Goal: Download file/media

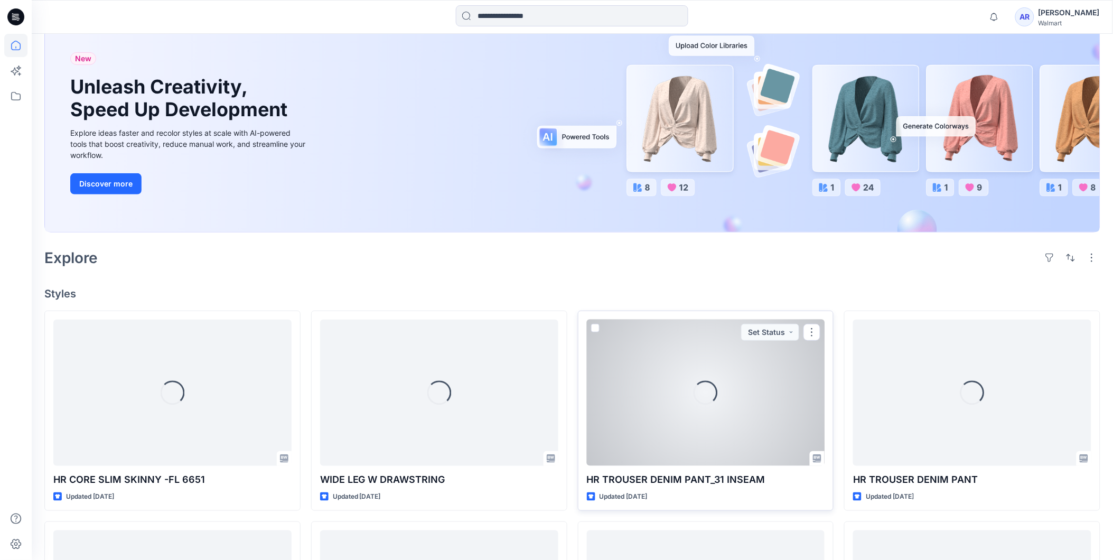
scroll to position [97, 0]
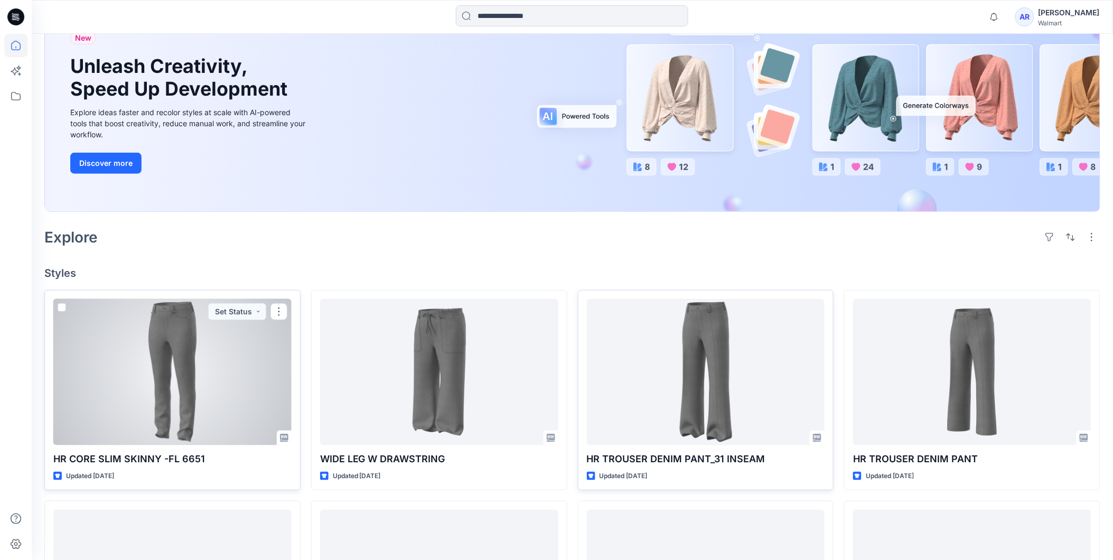
click at [157, 368] on div at bounding box center [172, 372] width 238 height 146
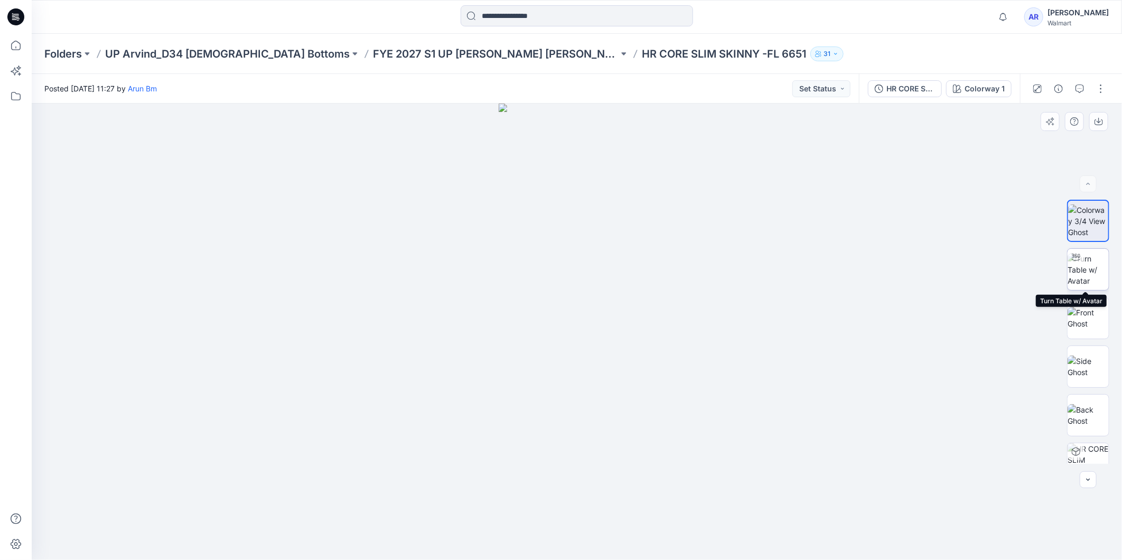
click at [1081, 261] on div at bounding box center [1075, 257] width 17 height 17
drag, startPoint x: 579, startPoint y: 455, endPoint x: 584, endPoint y: 405, distance: 50.4
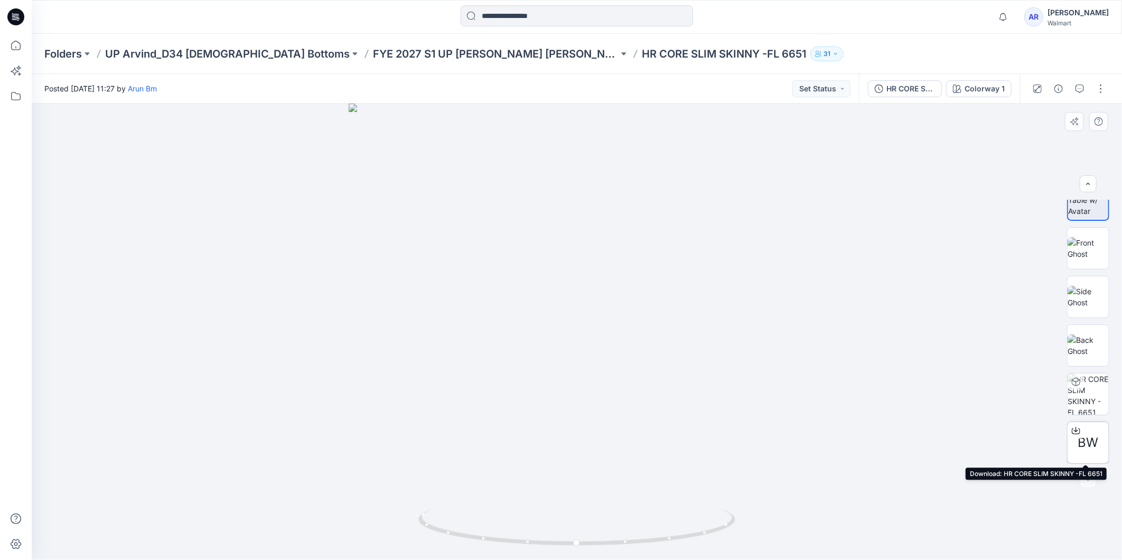
click at [1074, 429] on icon at bounding box center [1076, 430] width 8 height 8
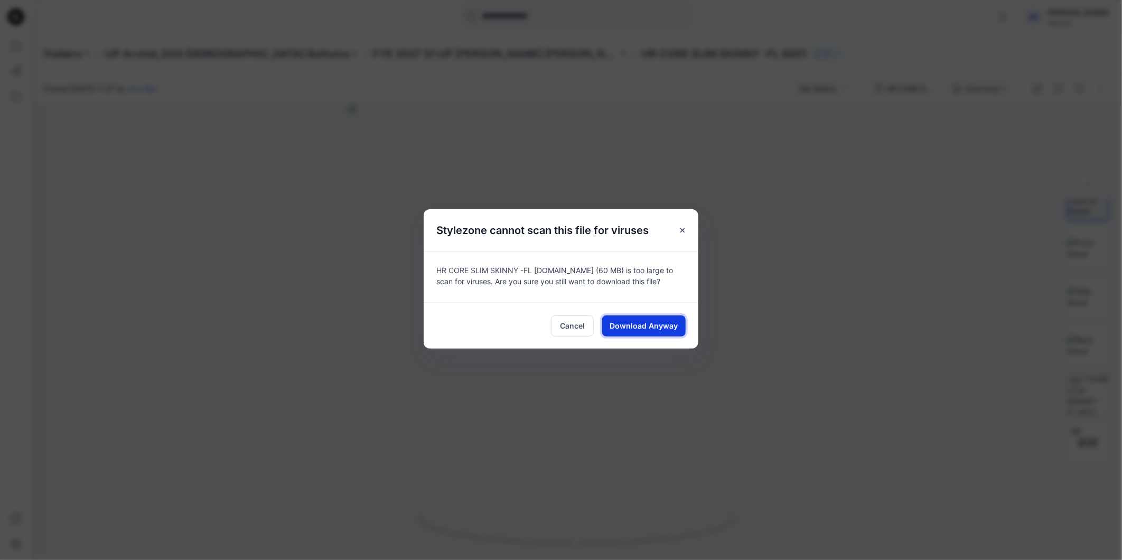
click at [652, 325] on span "Download Anyway" at bounding box center [644, 325] width 68 height 11
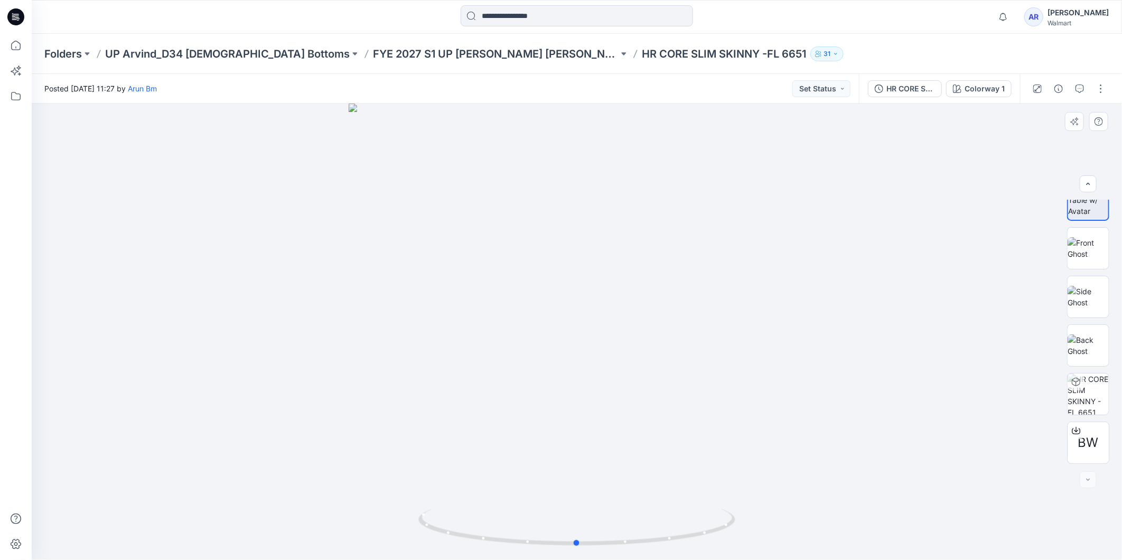
click at [868, 358] on div at bounding box center [577, 332] width 1090 height 456
drag, startPoint x: 725, startPoint y: 524, endPoint x: 589, endPoint y: 539, distance: 136.0
click at [589, 539] on icon at bounding box center [578, 529] width 320 height 40
drag, startPoint x: 701, startPoint y: 488, endPoint x: 701, endPoint y: 403, distance: 85.0
drag, startPoint x: 680, startPoint y: 540, endPoint x: 710, endPoint y: 497, distance: 51.9
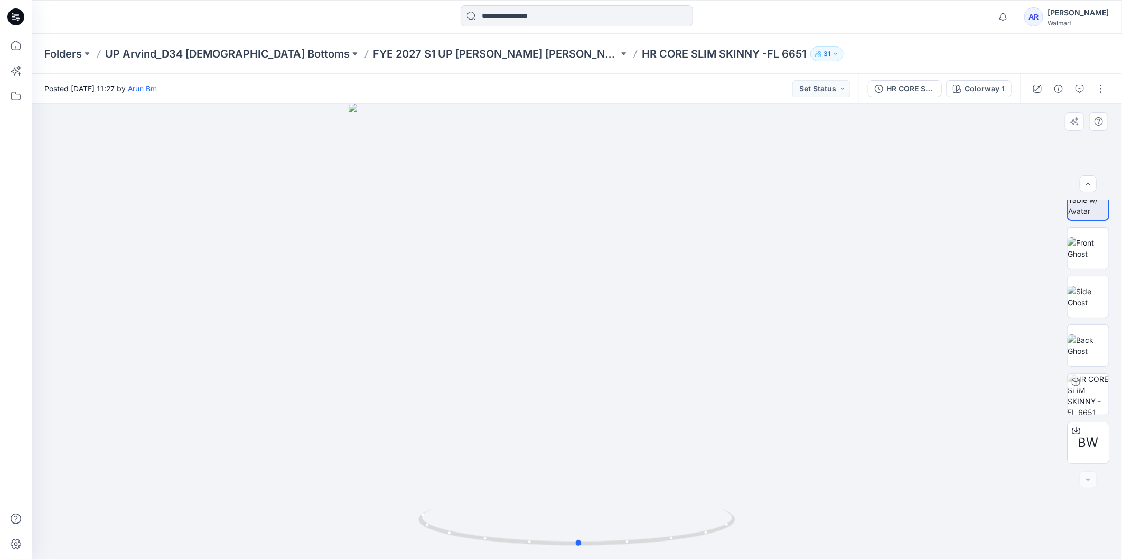
click at [504, 551] on div at bounding box center [577, 332] width 1090 height 456
drag, startPoint x: 610, startPoint y: 465, endPoint x: 610, endPoint y: 452, distance: 13.7
drag, startPoint x: 672, startPoint y: 540, endPoint x: 530, endPoint y: 539, distance: 142.6
click at [530, 539] on icon at bounding box center [578, 529] width 320 height 40
